Goal: Transaction & Acquisition: Purchase product/service

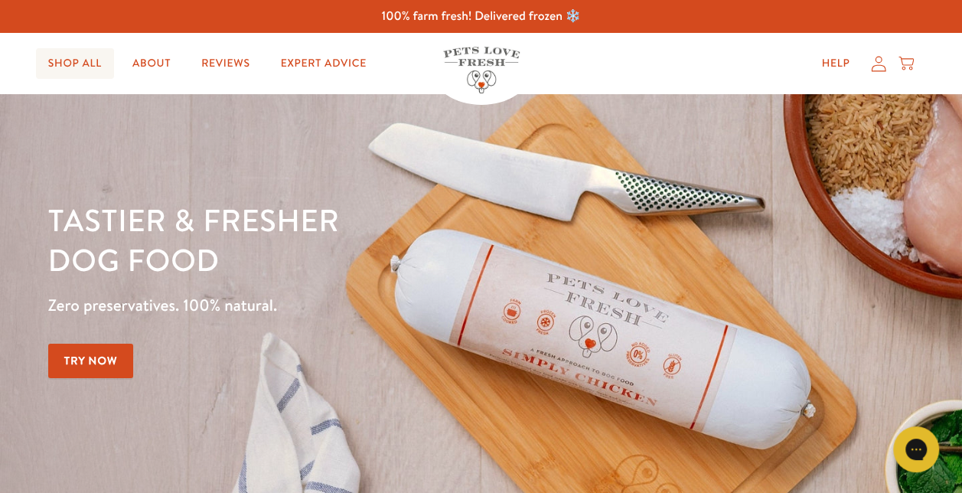
click at [64, 69] on link "Shop All" at bounding box center [75, 63] width 78 height 31
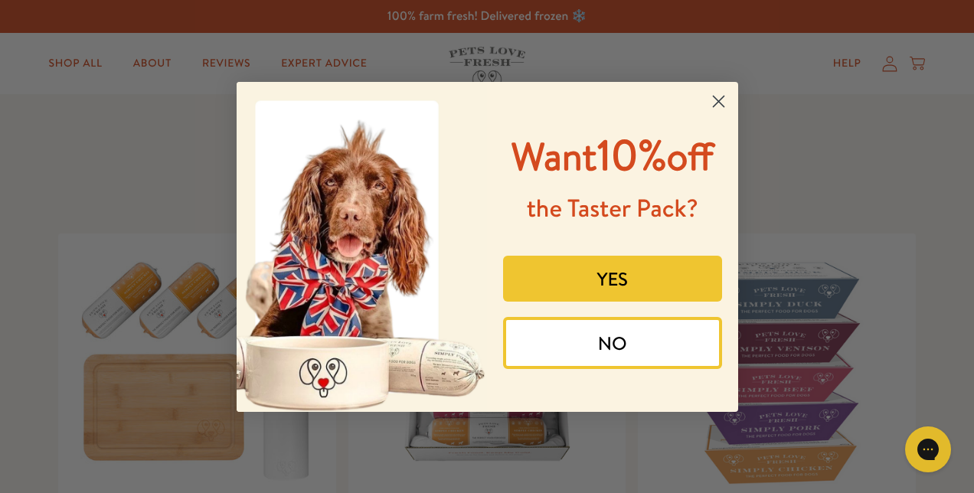
click at [655, 284] on button "YES" at bounding box center [612, 279] width 219 height 46
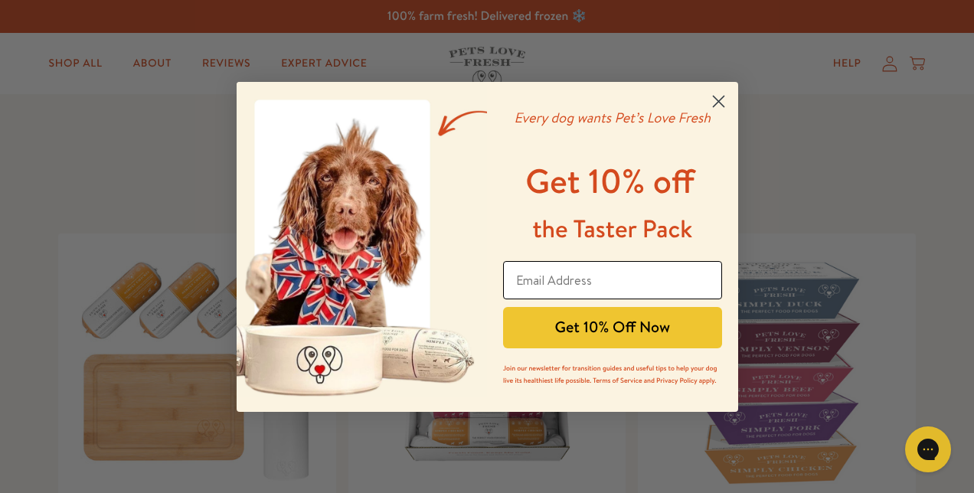
click at [629, 279] on input "Email Address" at bounding box center [612, 280] width 219 height 38
type input "jacksanjames@hotmail.com"
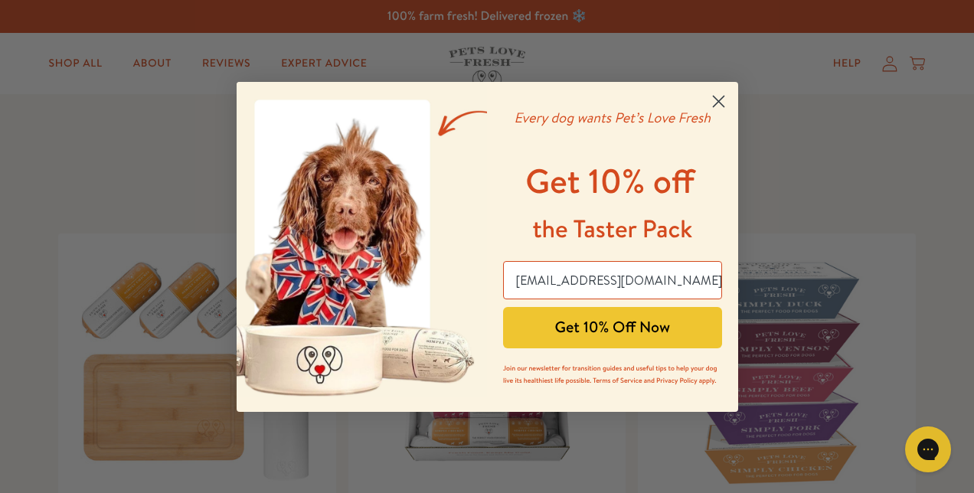
click at [558, 328] on button "Get 10% Off Now" at bounding box center [612, 327] width 219 height 41
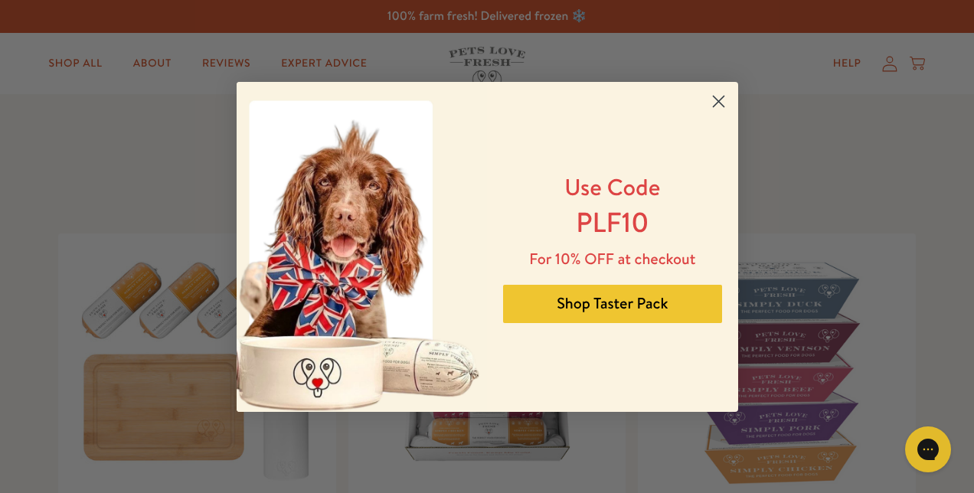
click at [720, 104] on circle "Close dialog" at bounding box center [717, 100] width 25 height 25
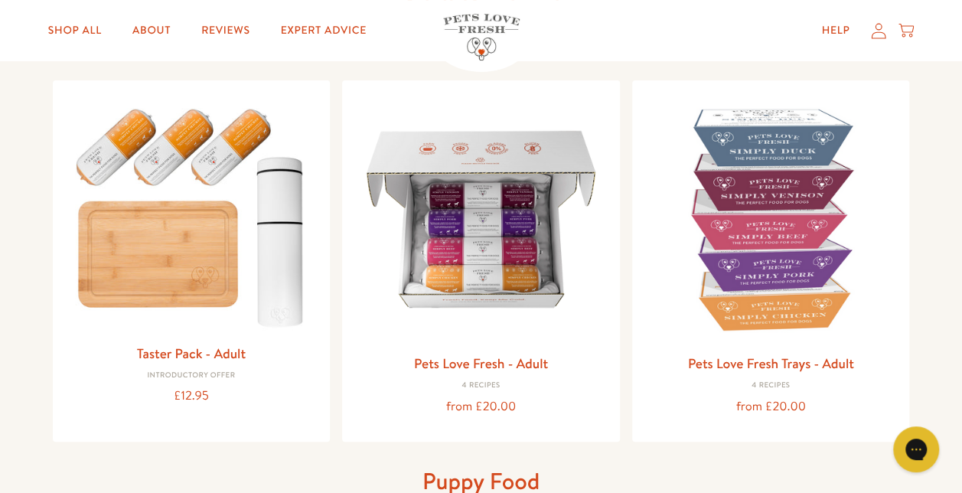
scroll to position [184, 0]
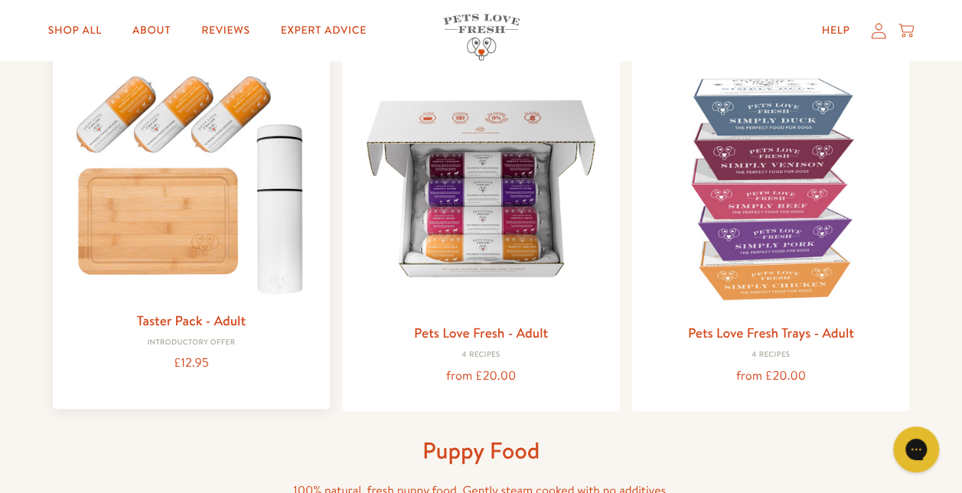
click at [180, 250] on img at bounding box center [191, 181] width 253 height 243
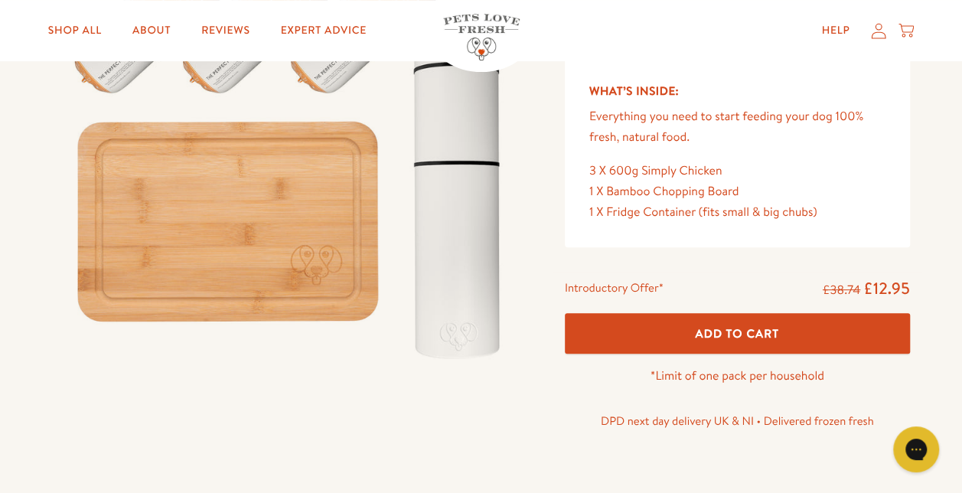
scroll to position [245, 0]
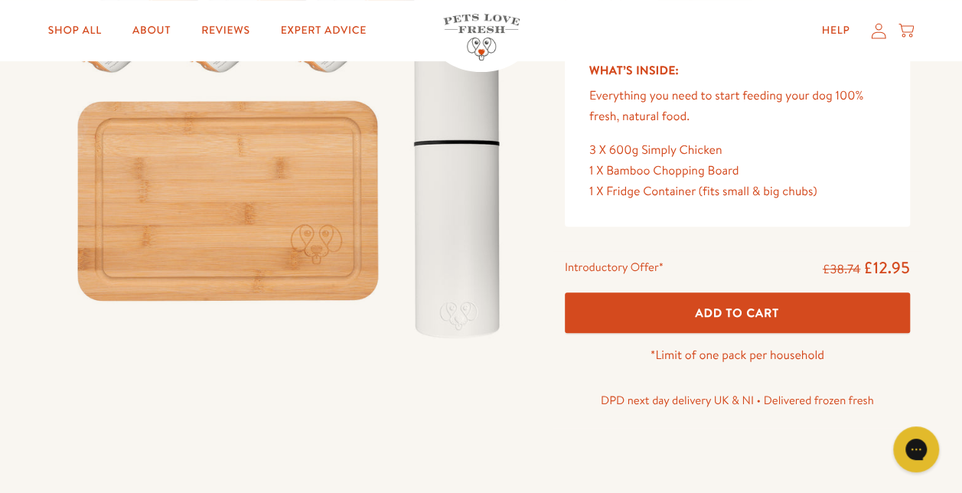
click at [778, 317] on span "Add To Cart" at bounding box center [737, 313] width 84 height 16
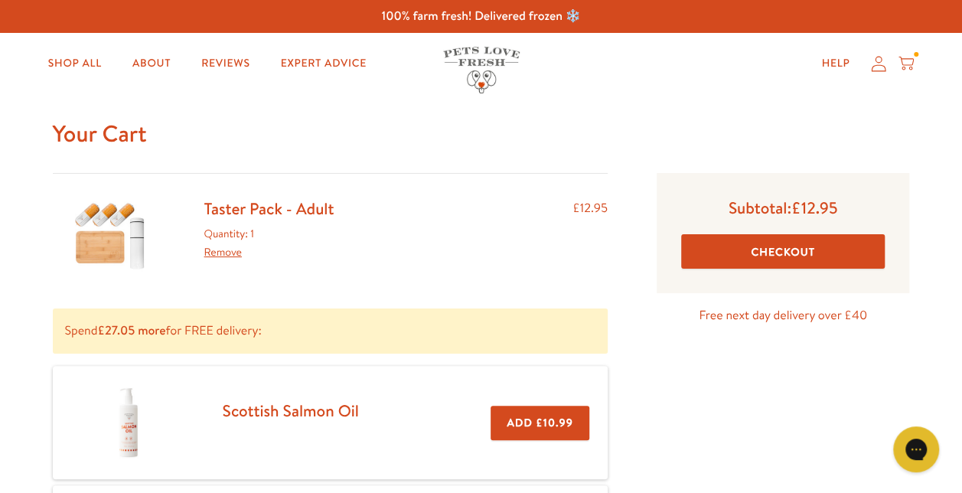
click at [772, 250] on button "Checkout" at bounding box center [783, 251] width 204 height 34
click at [273, 210] on link "Taster Pack - Adult" at bounding box center [269, 209] width 130 height 22
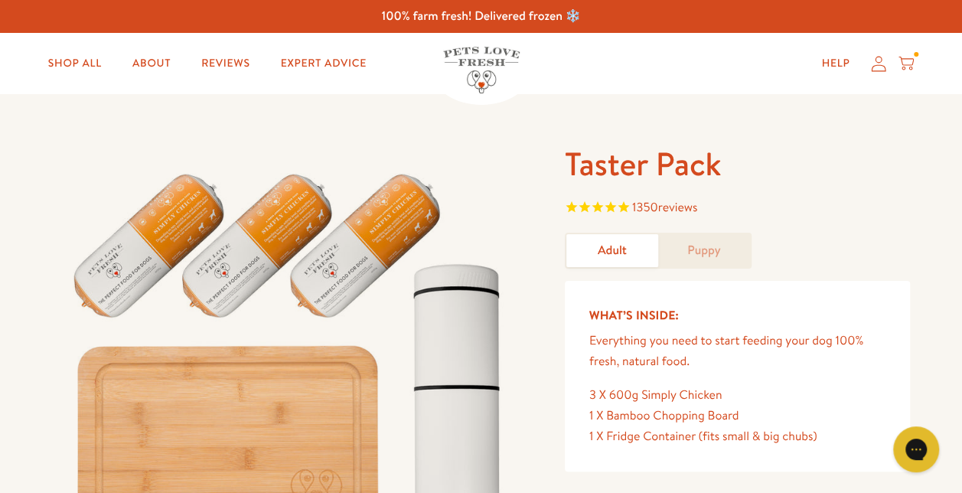
click at [648, 206] on span "1350 reviews" at bounding box center [665, 207] width 66 height 17
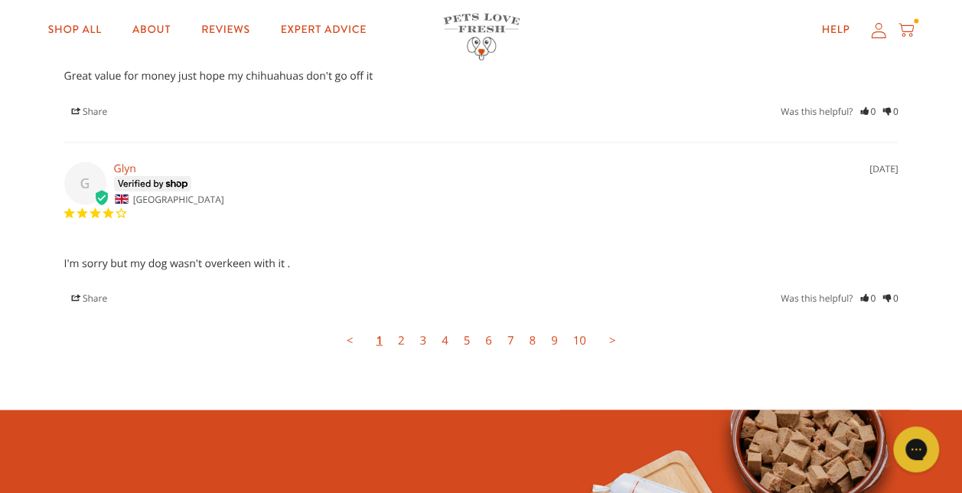
scroll to position [4271, 0]
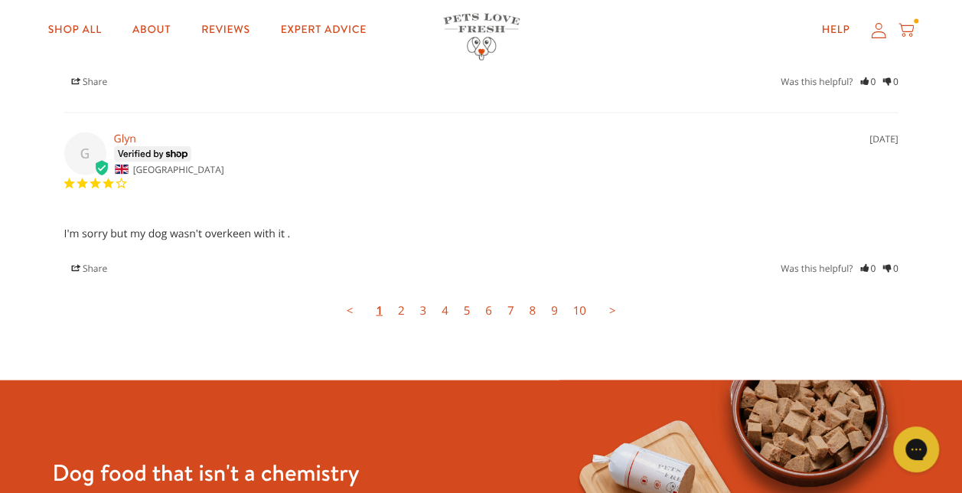
click at [403, 305] on link "2" at bounding box center [401, 310] width 22 height 31
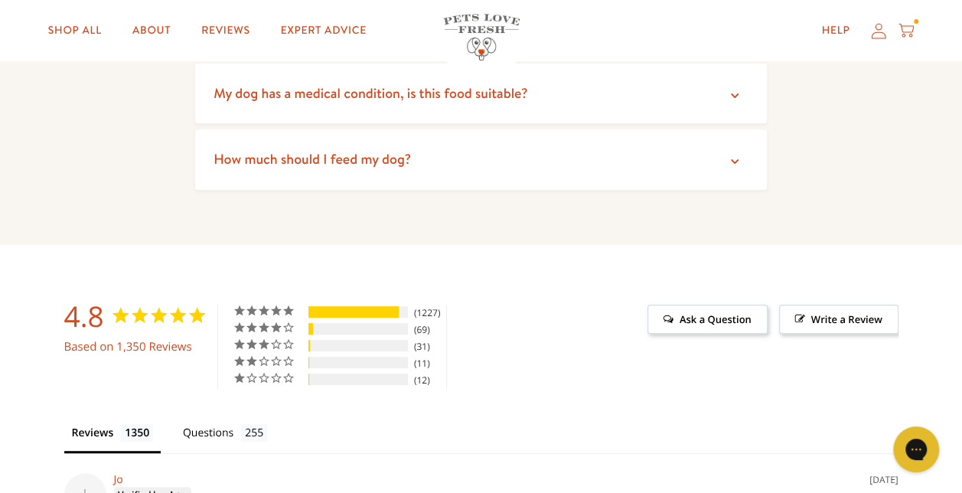
scroll to position [3072, 0]
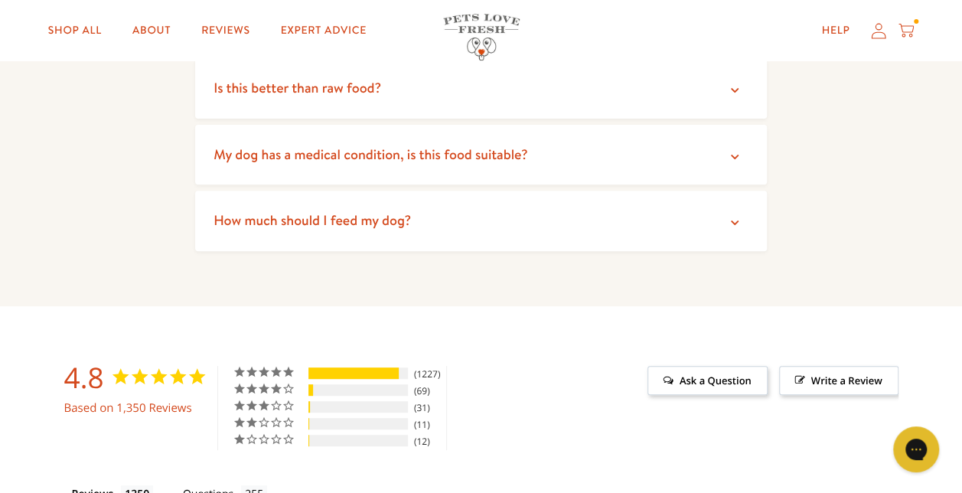
click at [909, 29] on icon at bounding box center [906, 30] width 15 height 17
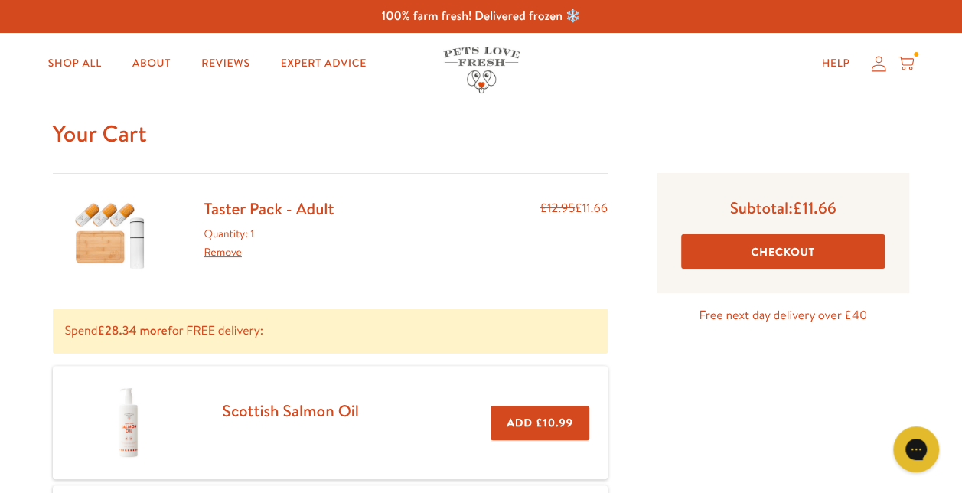
click at [782, 248] on button "Checkout" at bounding box center [783, 251] width 204 height 34
